Goal: Task Accomplishment & Management: Complete application form

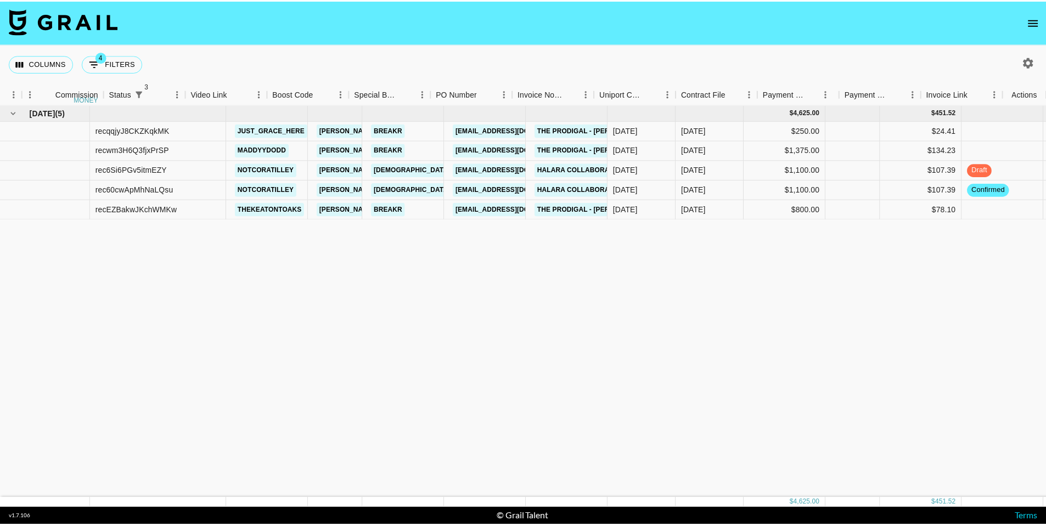
scroll to position [0, 163]
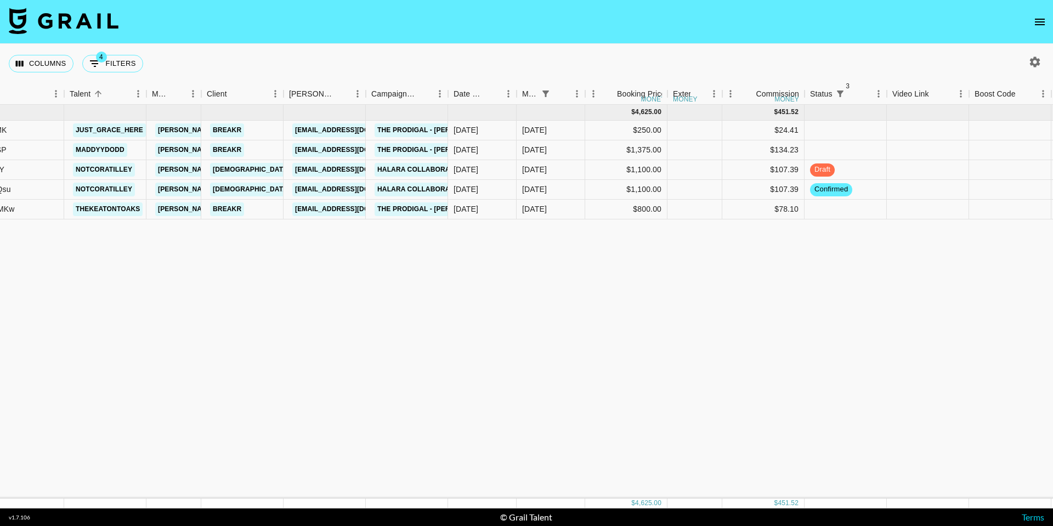
click at [1025, 13] on nav at bounding box center [526, 22] width 1053 height 44
click at [1041, 25] on icon "open drawer" at bounding box center [1040, 21] width 13 height 13
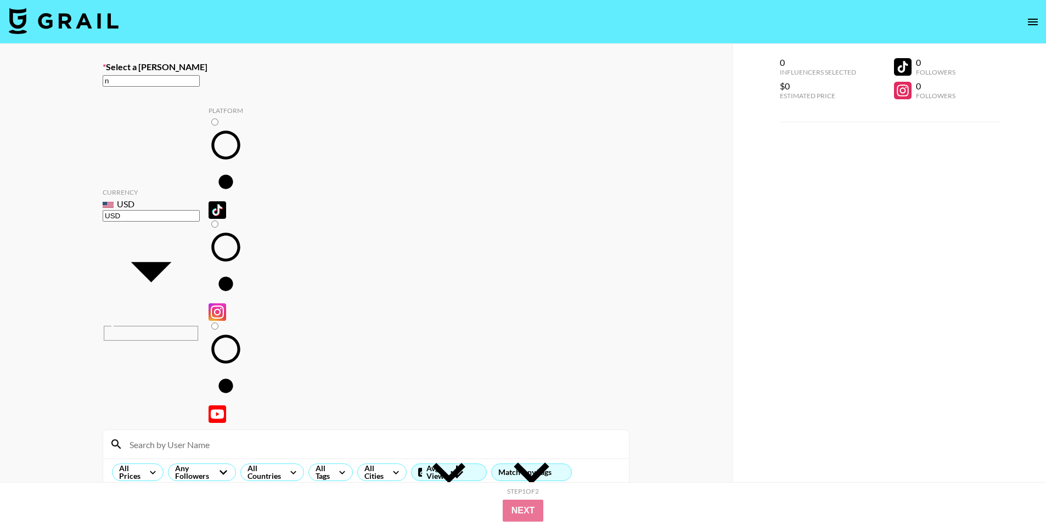
click at [200, 87] on input "n" at bounding box center [151, 81] width 97 height 12
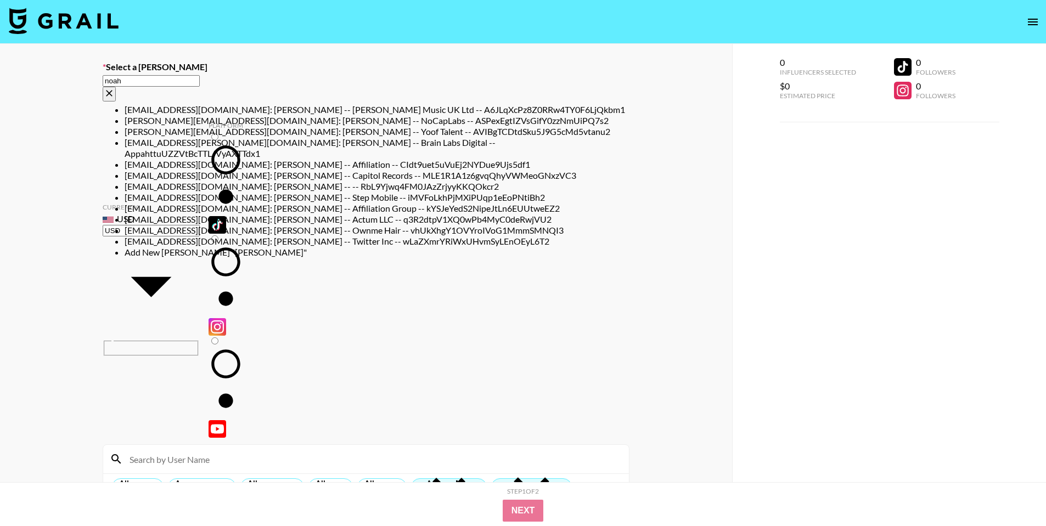
click at [200, 86] on input "noah" at bounding box center [151, 81] width 97 height 12
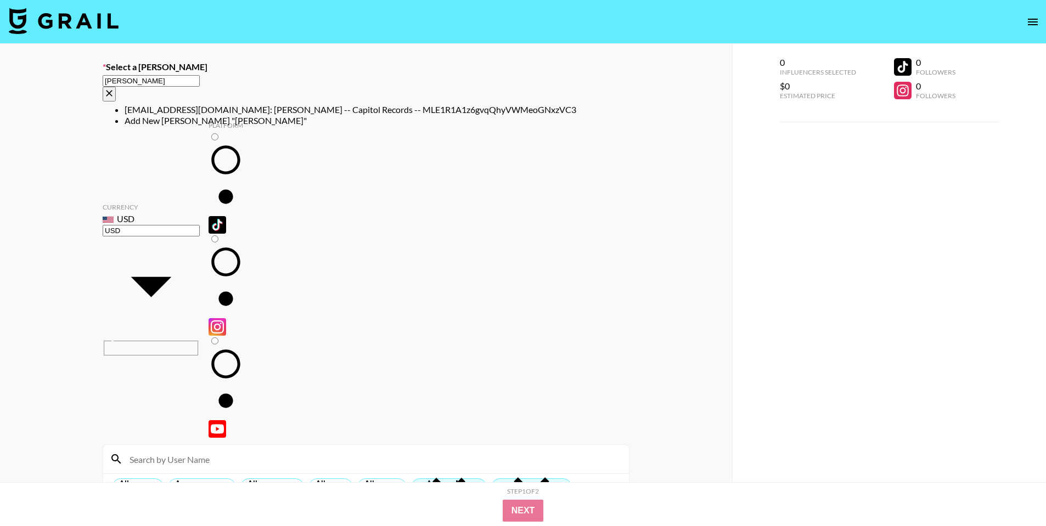
click at [338, 108] on li "noah.broxmeyer@umusic.com: Noah Broxmeyer -- Capitol Records -- MLE1R1A1z6gvqQh…" at bounding box center [377, 109] width 505 height 11
type input "noah.broxmeyer@umusic.com: Noah Broxmeyer -- Capitol Records -- MLE1R1A1z6gvqQh…"
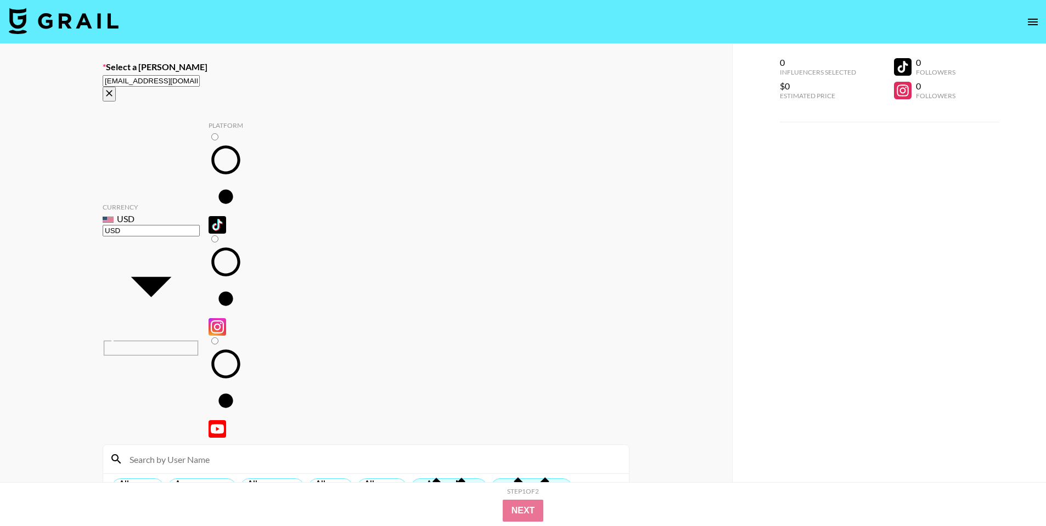
click at [305, 445] on div at bounding box center [366, 459] width 526 height 29
click at [211, 133] on input "radio" at bounding box center [214, 136] width 7 height 7
radio input "true"
click at [207, 450] on input at bounding box center [372, 459] width 499 height 18
type input "kea"
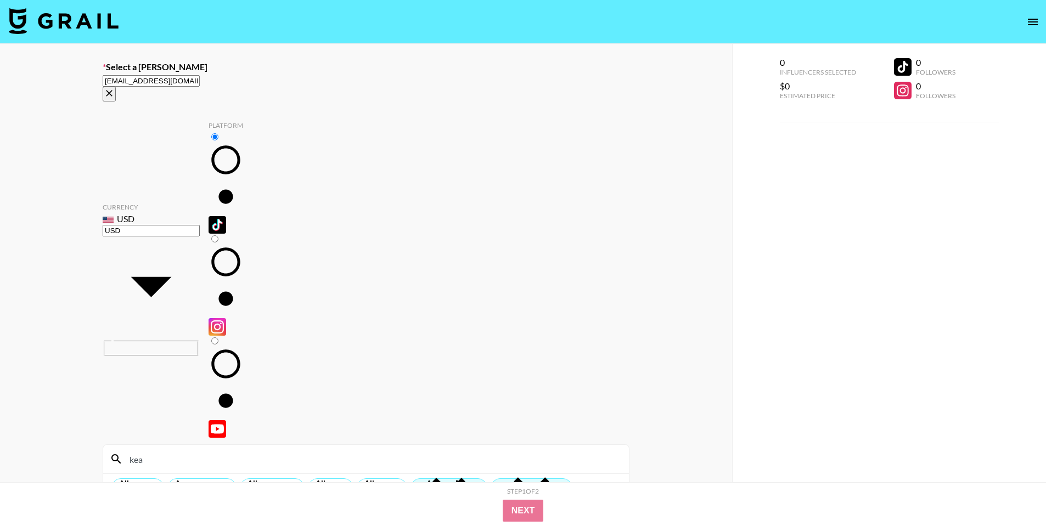
checkbox input "true"
type input "800"
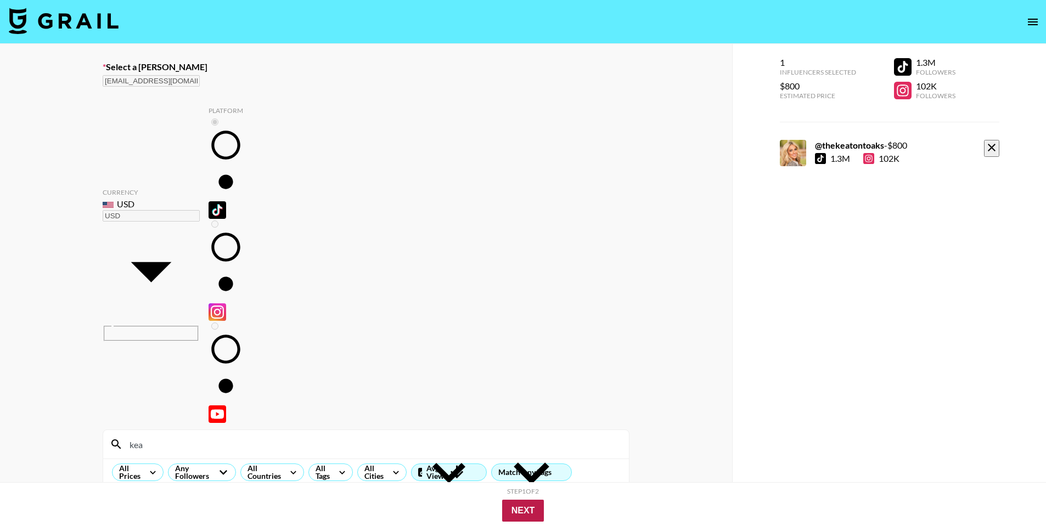
click at [507, 518] on button "Next" at bounding box center [523, 511] width 42 height 22
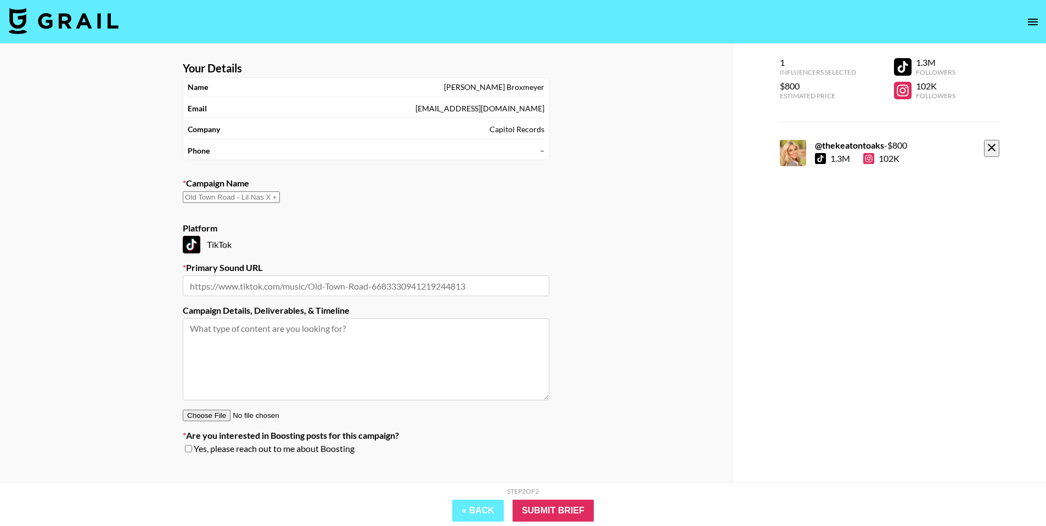
click at [338, 210] on div "​" at bounding box center [366, 202] width 366 height 23
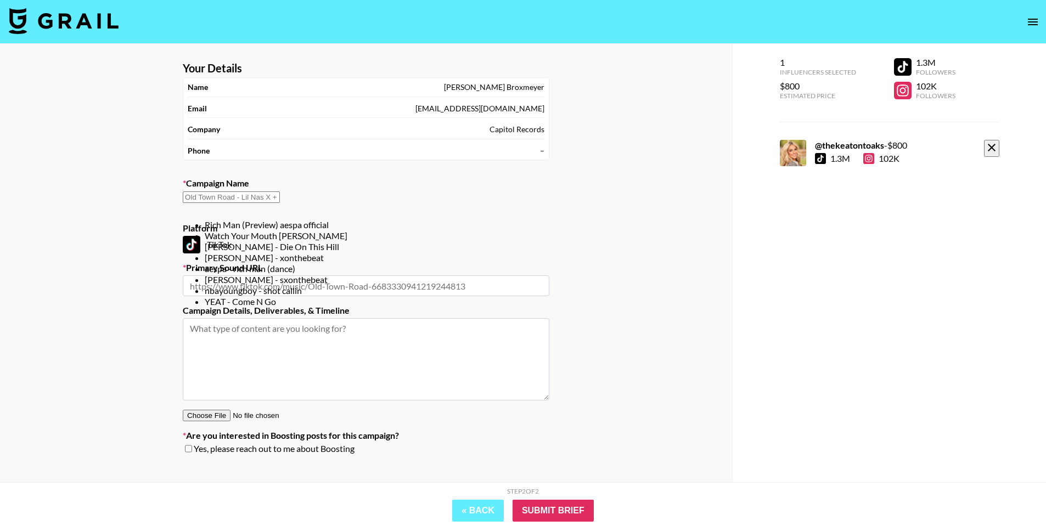
paste input "YOU STOLE THE SHOW [PERSON_NAME]"
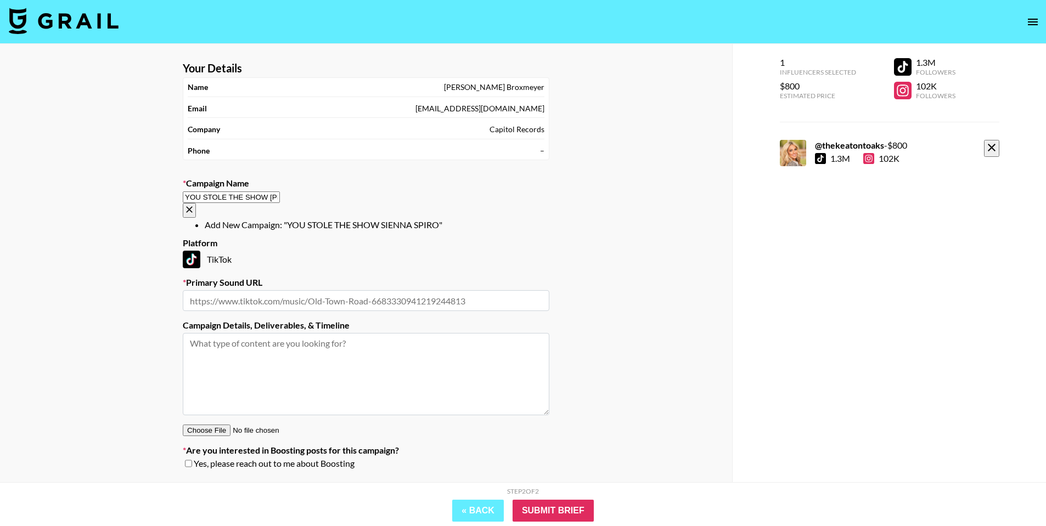
click at [370, 219] on ul "Add New Campaign: "YOU STOLE THE SHOW SIENNA SPIRO"" at bounding box center [366, 224] width 366 height 11
click at [370, 222] on li "Add New Campaign: "YOU STOLE THE SHOW SIENNA SPIRO"" at bounding box center [377, 224] width 345 height 11
type input "YOU STOLE THE SHOW [PERSON_NAME]"
click at [399, 296] on section "Your Details Name Noah Broxmeyer Email noah.broxmeyer@umusic.com Company Capito…" at bounding box center [366, 270] width 384 height 434
click at [396, 290] on input "text" at bounding box center [366, 300] width 366 height 21
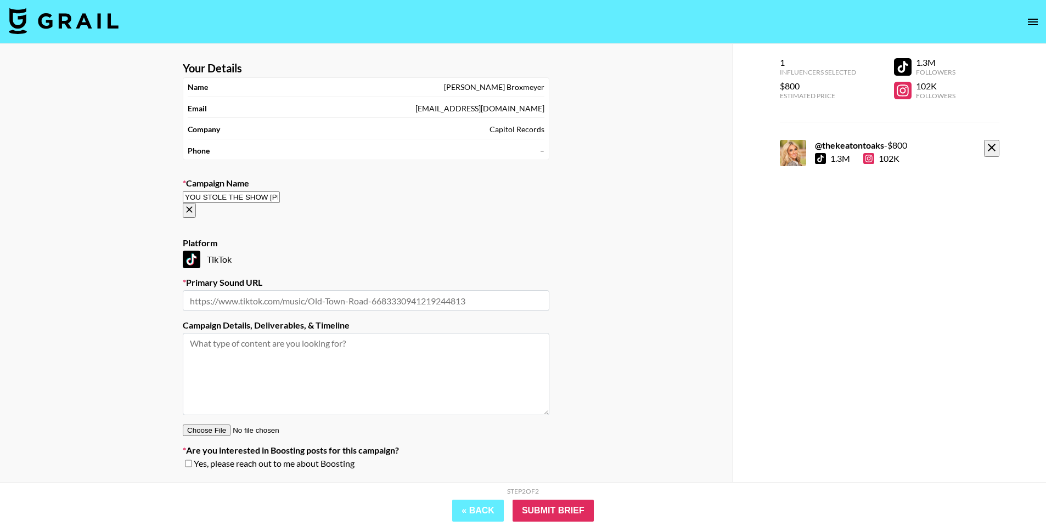
paste input "https://www.tiktok.com/music/YOU-STOLE-THE-SHOW-7509619991971941142?is_from_web…"
type input "https://www.tiktok.com/music/YOU-STOLE-THE-SHOW-7509619991971941142?is_from_web…"
click at [529, 517] on input "Submit Brief" at bounding box center [552, 511] width 81 height 22
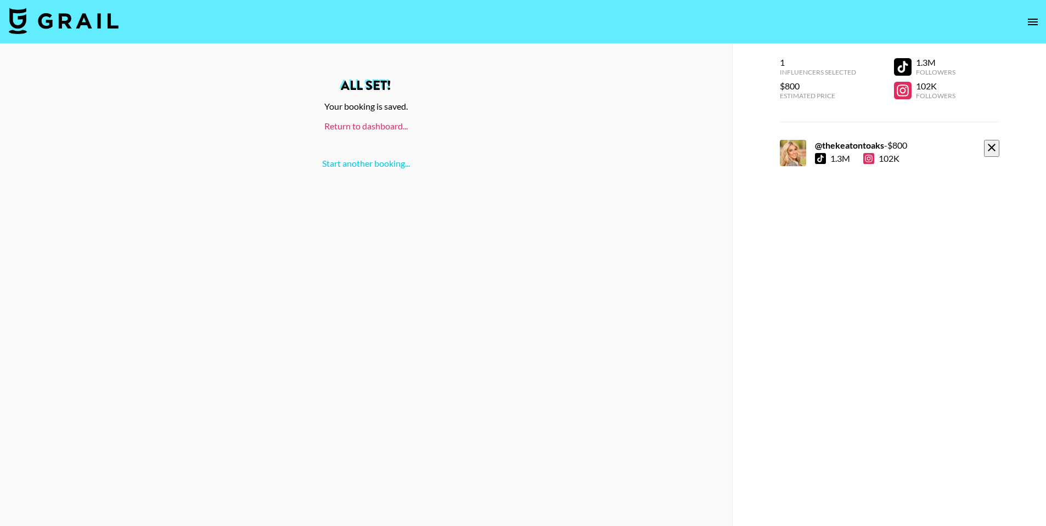
click at [399, 131] on link "Return to dashboard..." at bounding box center [365, 126] width 83 height 10
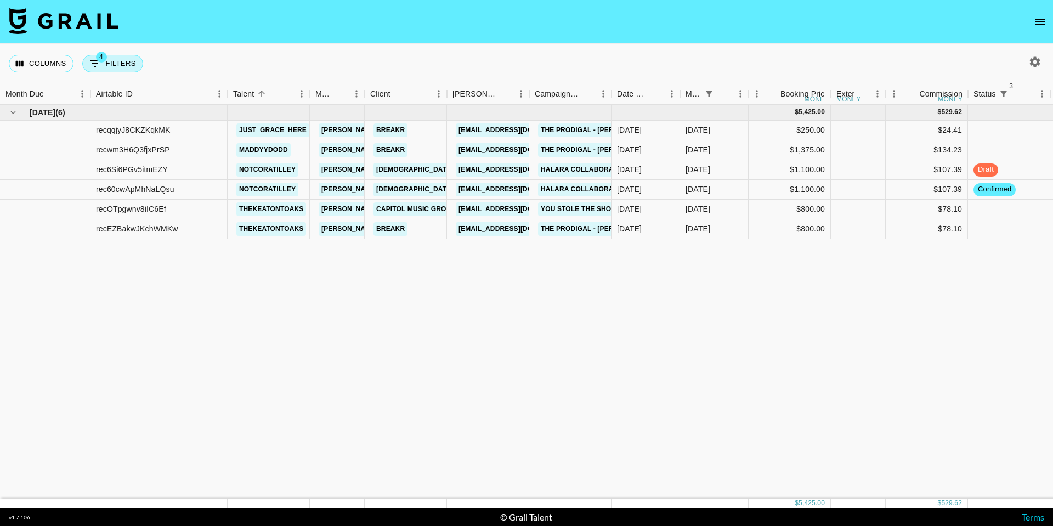
click at [140, 67] on button "4 Filters" at bounding box center [112, 64] width 61 height 18
select select "status"
select select "not"
select select "cancelled"
select select "status"
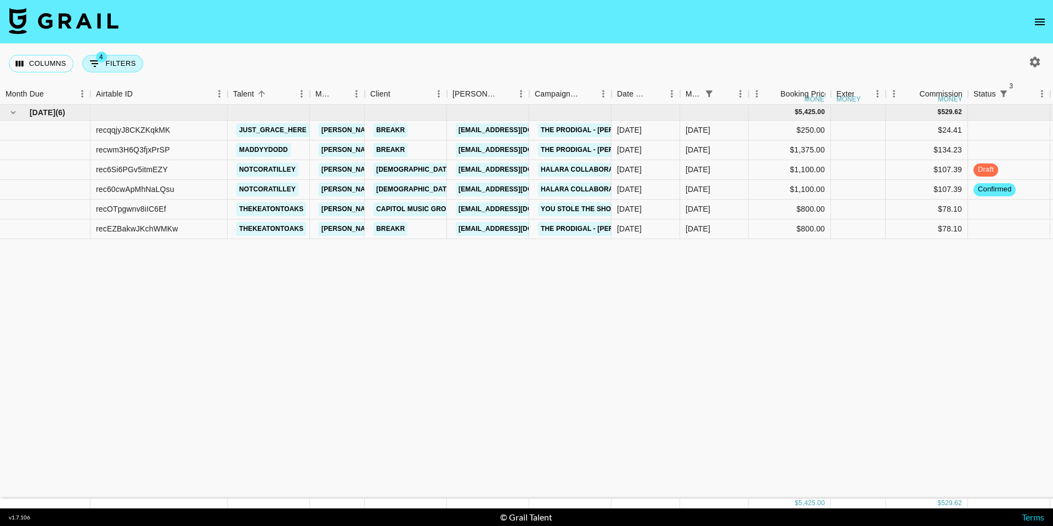
select select "not"
select select "declined"
select select "status"
select select "not"
select select "approved"
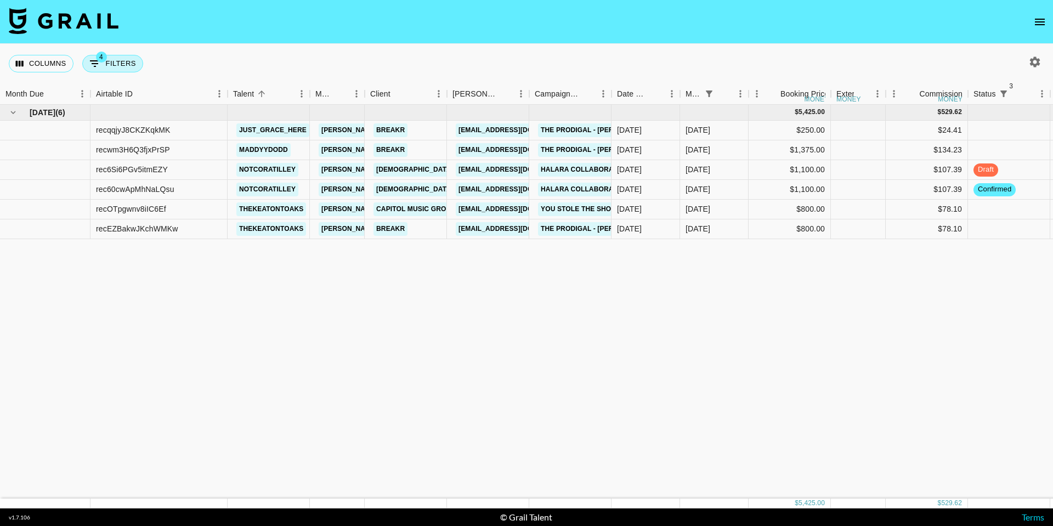
select select "monthDue2"
select select "[DATE]"
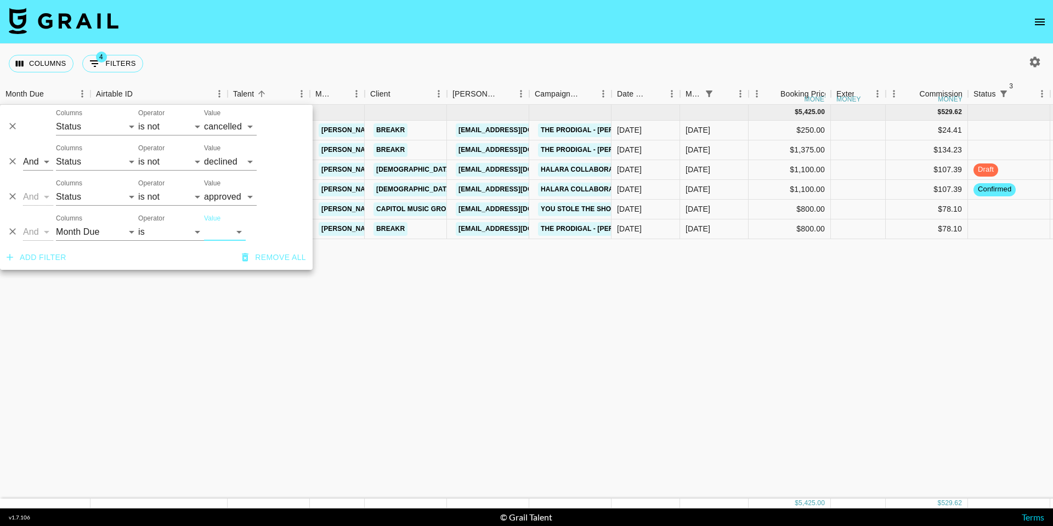
click at [157, 186] on label "Operator" at bounding box center [151, 183] width 26 height 9
click at [157, 188] on select "is is not is any of is not any of" at bounding box center [171, 197] width 66 height 18
select select "is"
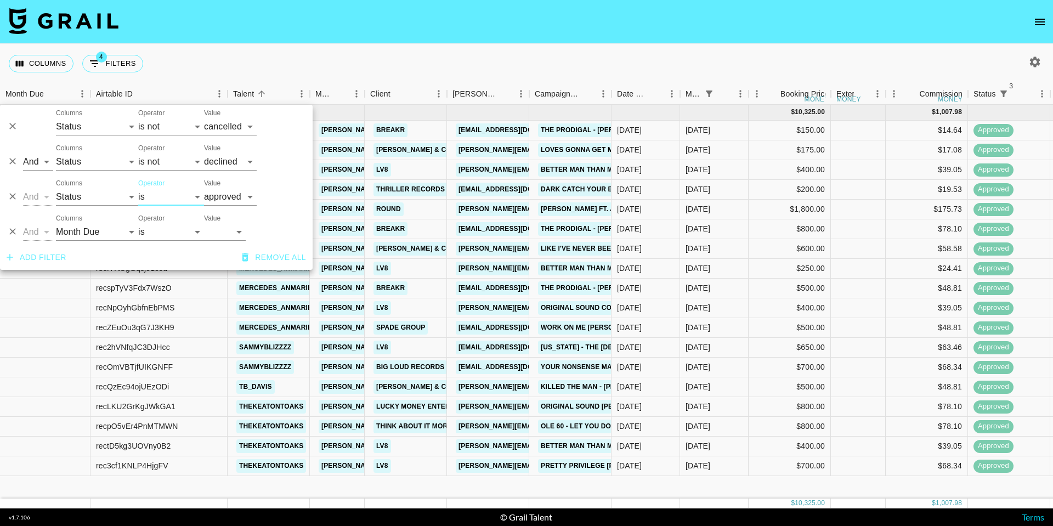
click at [249, 21] on nav at bounding box center [526, 22] width 1053 height 44
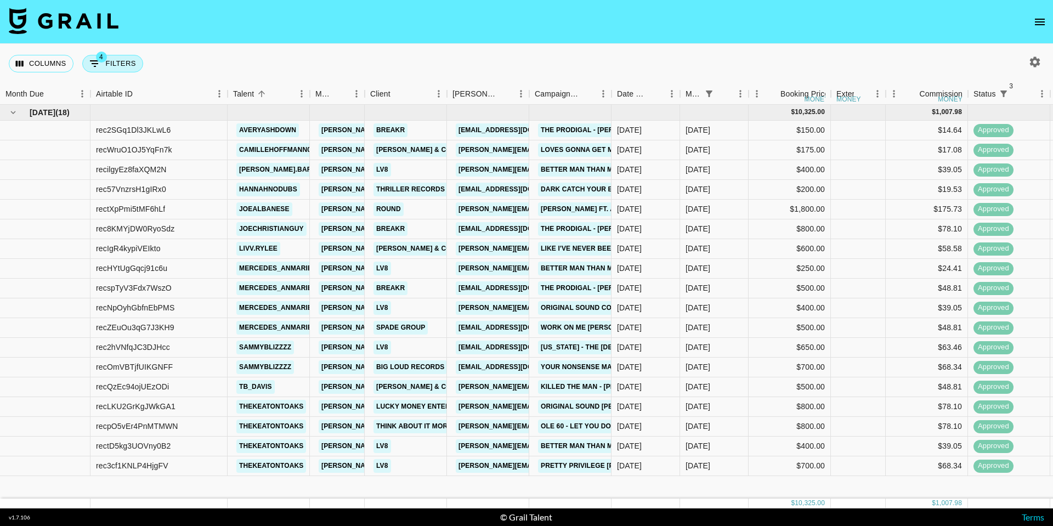
click at [133, 55] on button "4 Filters" at bounding box center [112, 64] width 61 height 18
select select "status"
select select "not"
select select "cancelled"
select select "status"
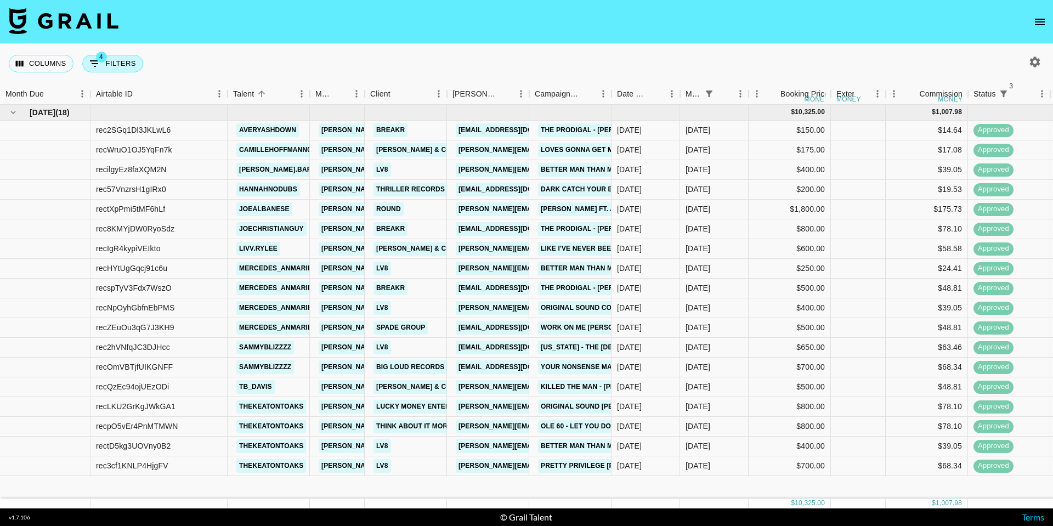
select select "not"
select select "declined"
select select "status"
select select "approved"
select select "monthDue2"
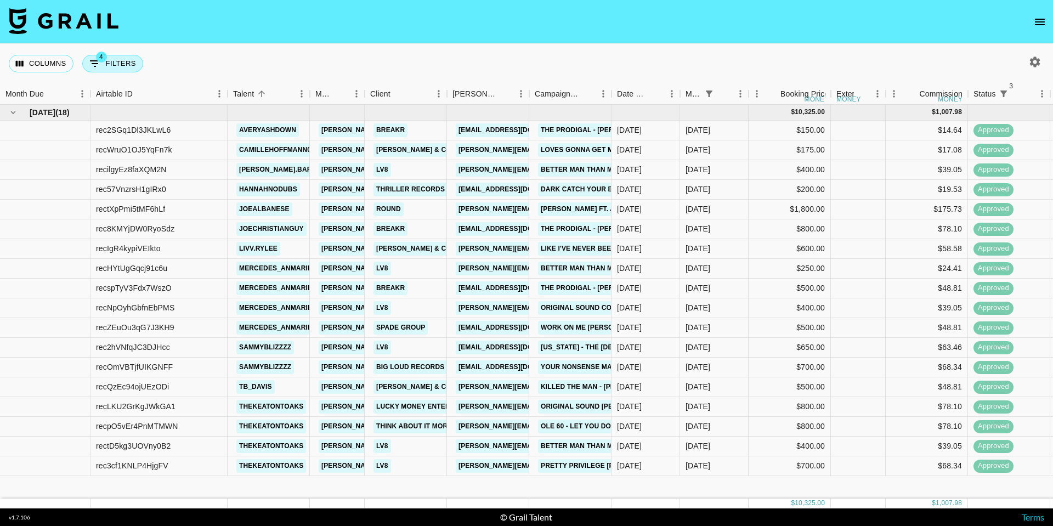
select select "[DATE]"
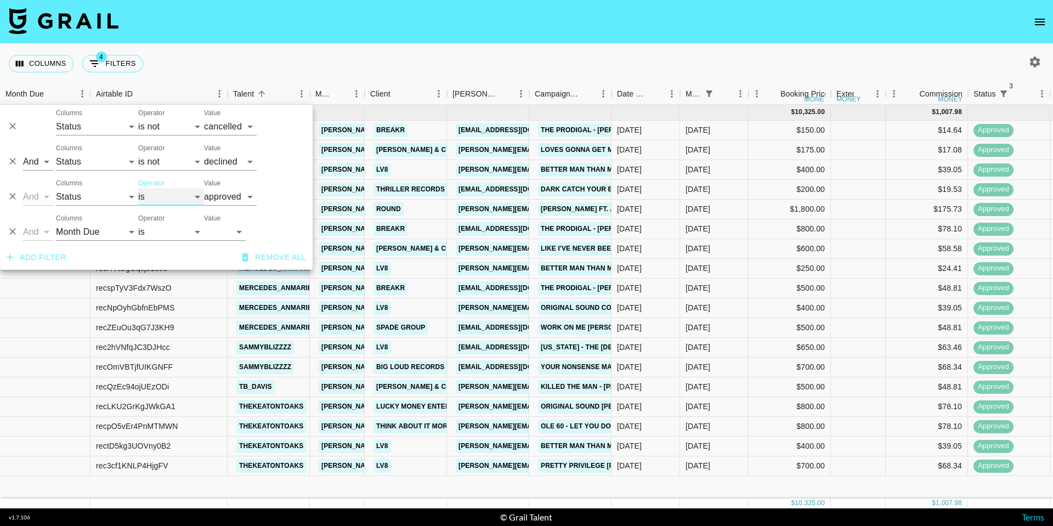
select select "not"
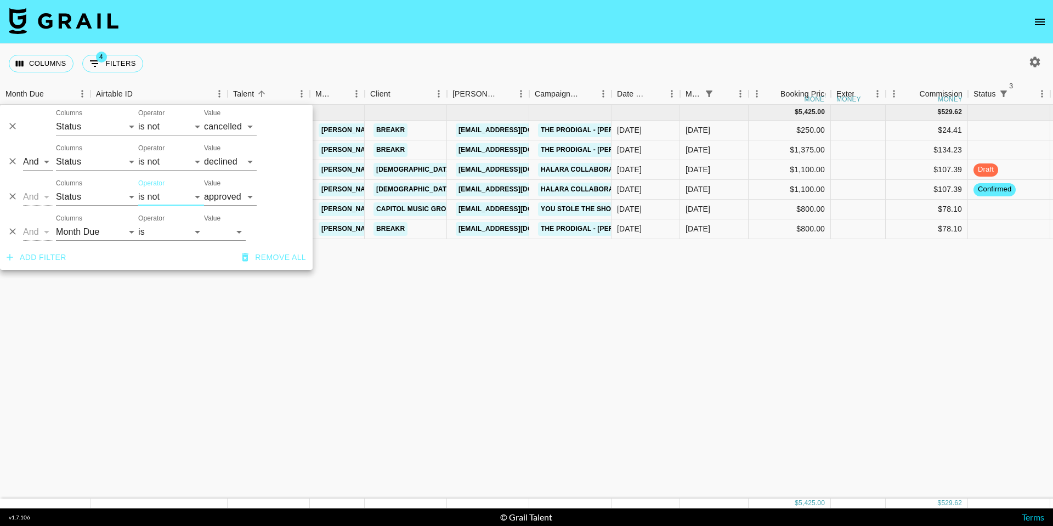
click at [255, 52] on div "Columns 4 Filters + Booking" at bounding box center [526, 63] width 1053 height 39
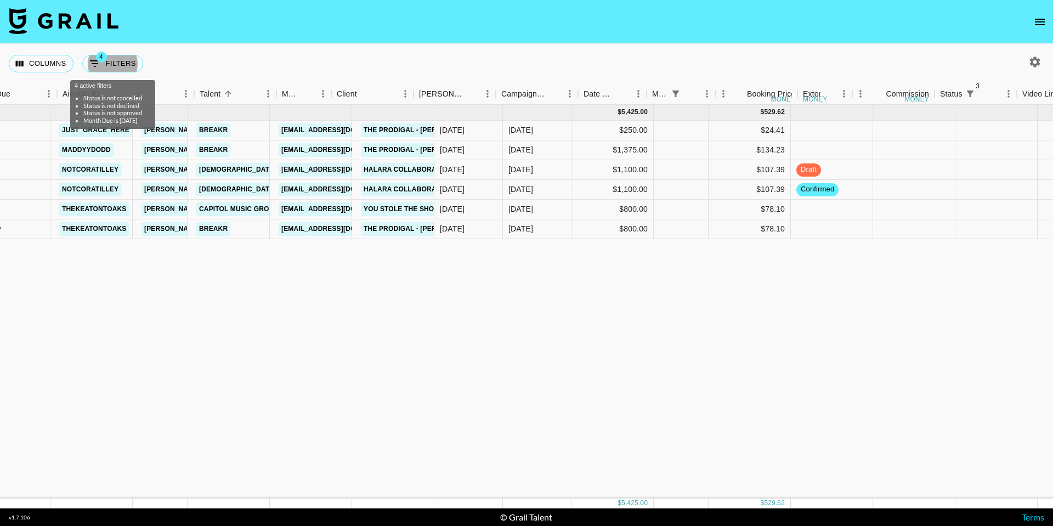
scroll to position [0, 261]
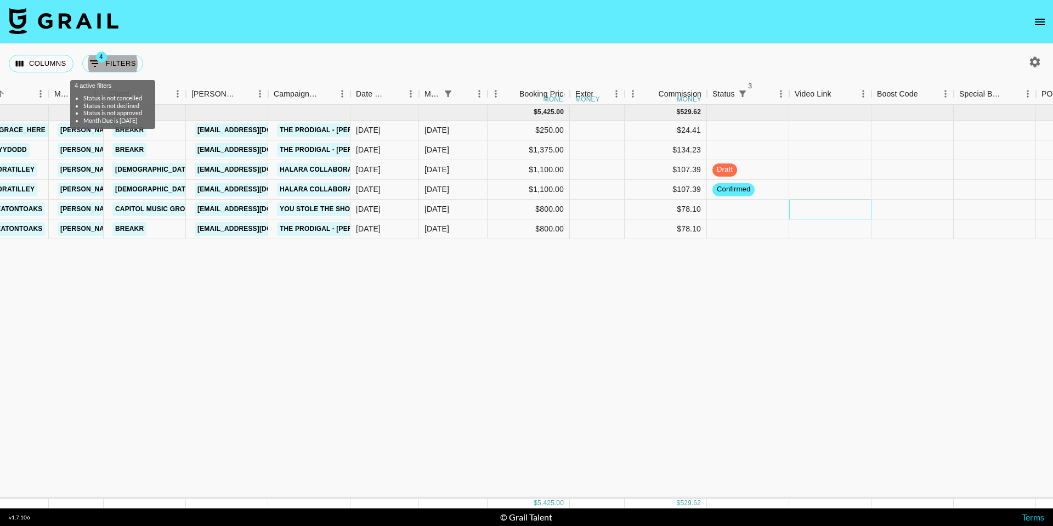
click at [823, 213] on div at bounding box center [830, 210] width 82 height 20
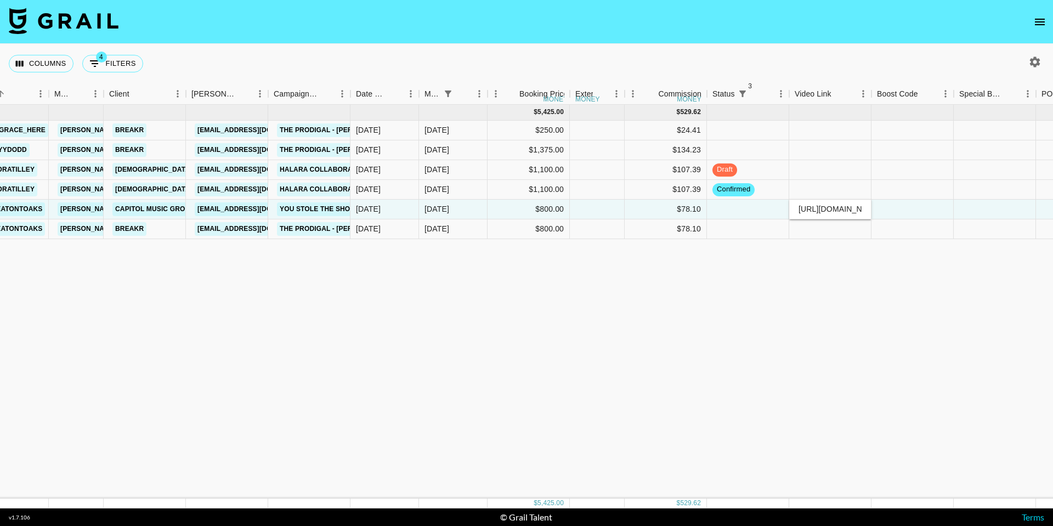
type input "[URL][DOMAIN_NAME]"
click at [902, 210] on div at bounding box center [913, 210] width 82 height 20
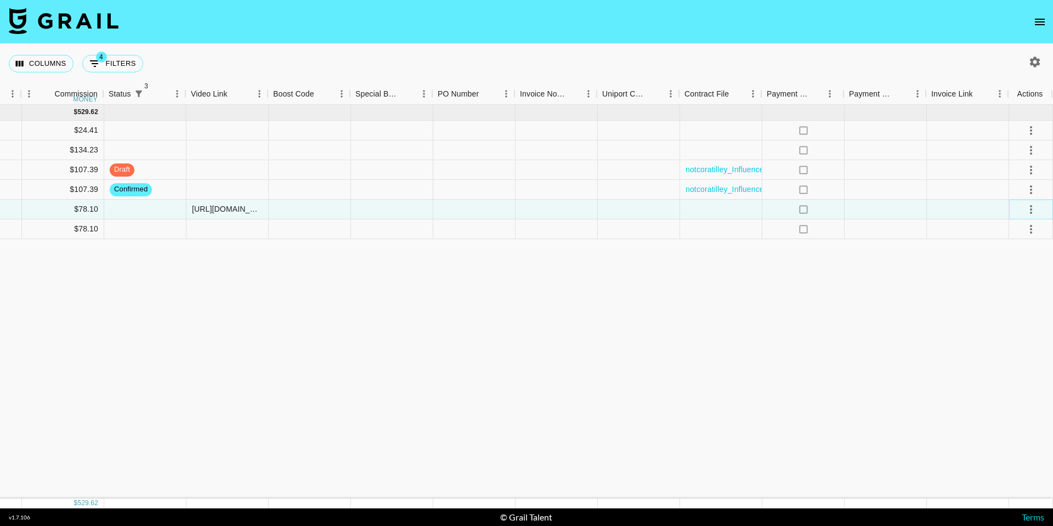
click at [1030, 208] on icon "select merge strategy" at bounding box center [1031, 209] width 13 height 13
click at [1012, 312] on div "Approve" at bounding box center [1007, 312] width 33 height 13
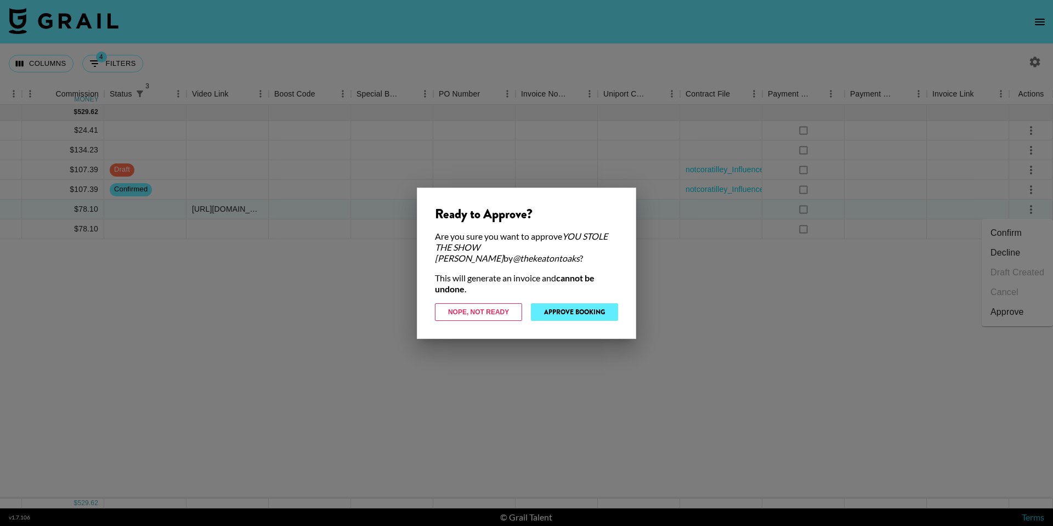
click at [572, 307] on button "Approve Booking" at bounding box center [574, 312] width 87 height 18
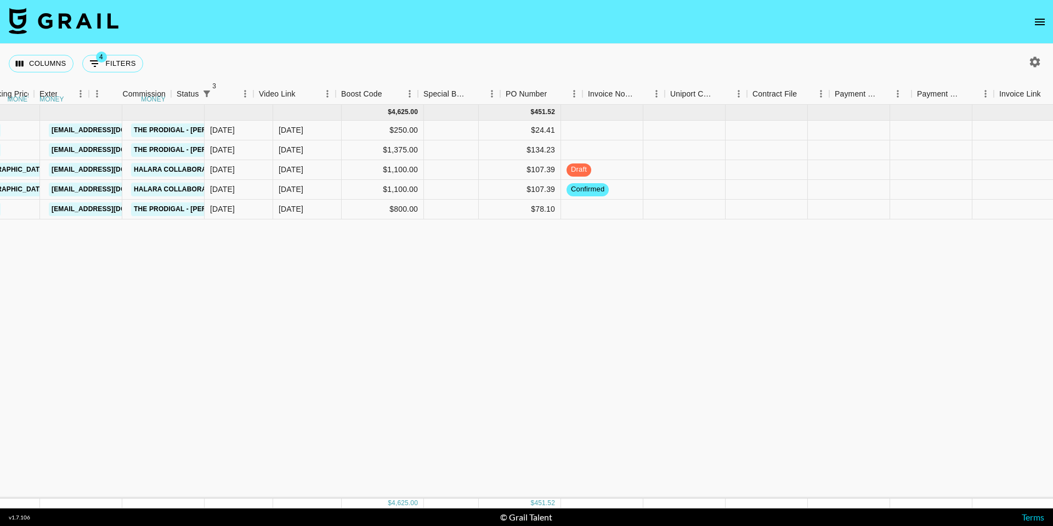
scroll to position [0, 324]
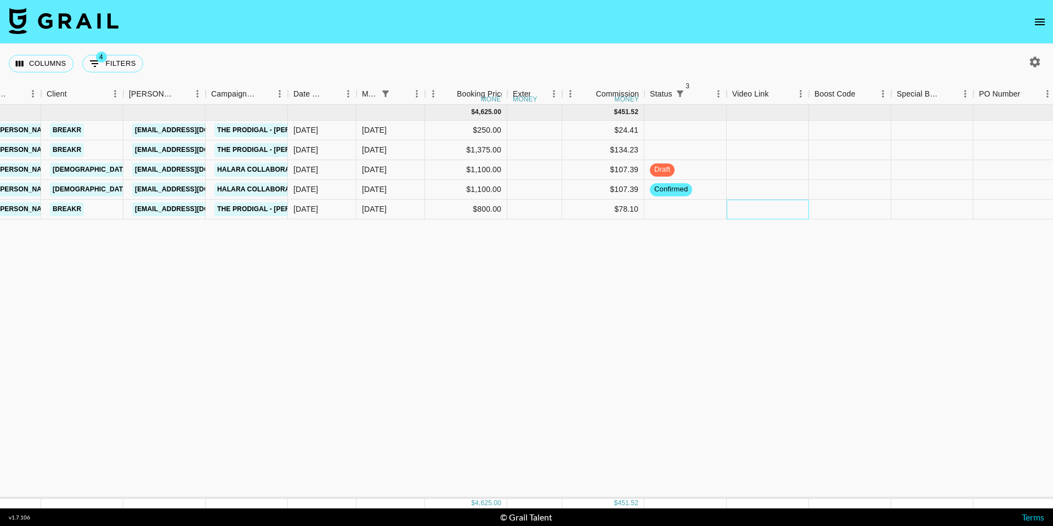
click at [784, 201] on div at bounding box center [768, 210] width 82 height 20
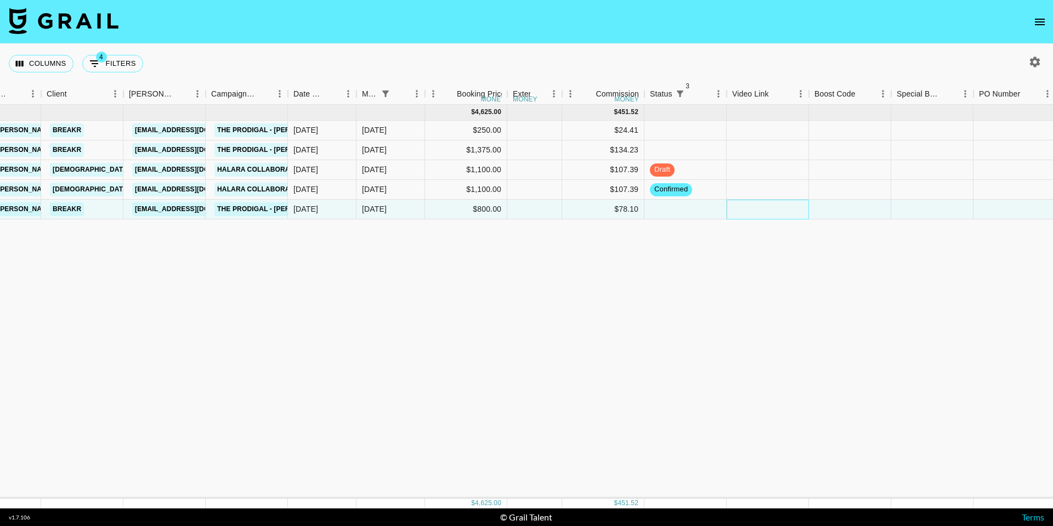
click at [784, 201] on div at bounding box center [768, 210] width 82 height 20
type input "[URL][DOMAIN_NAME]"
click at [870, 206] on div at bounding box center [850, 210] width 82 height 20
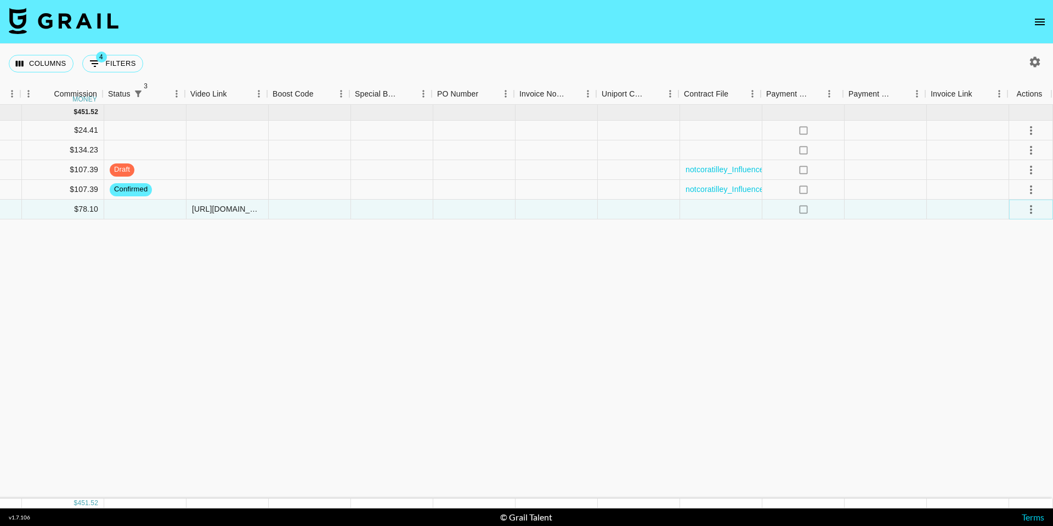
click at [1028, 211] on icon "select merge strategy" at bounding box center [1031, 209] width 13 height 13
click at [1004, 310] on div "Approve" at bounding box center [1007, 312] width 33 height 13
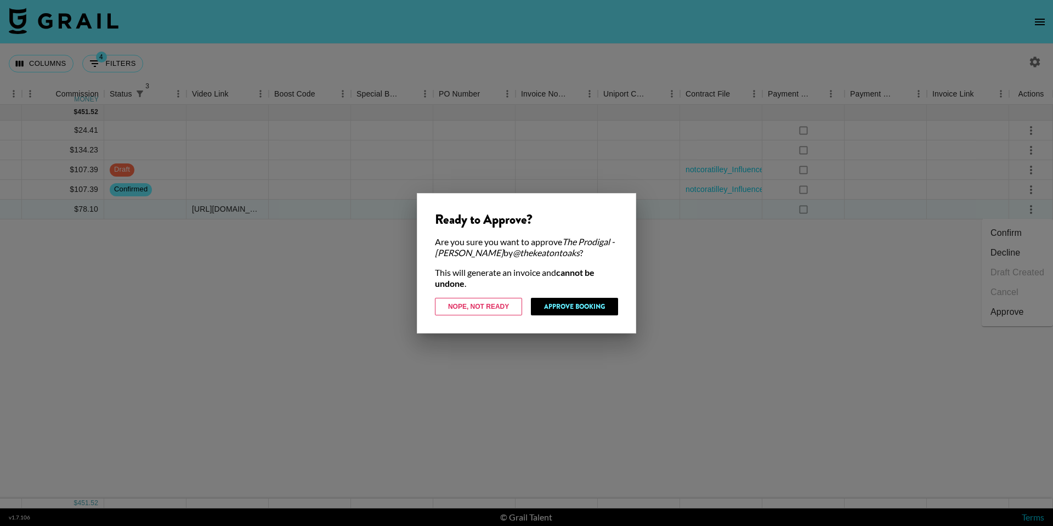
click at [591, 305] on button "Approve Booking" at bounding box center [574, 307] width 87 height 18
